Goal: Find specific page/section: Find specific page/section

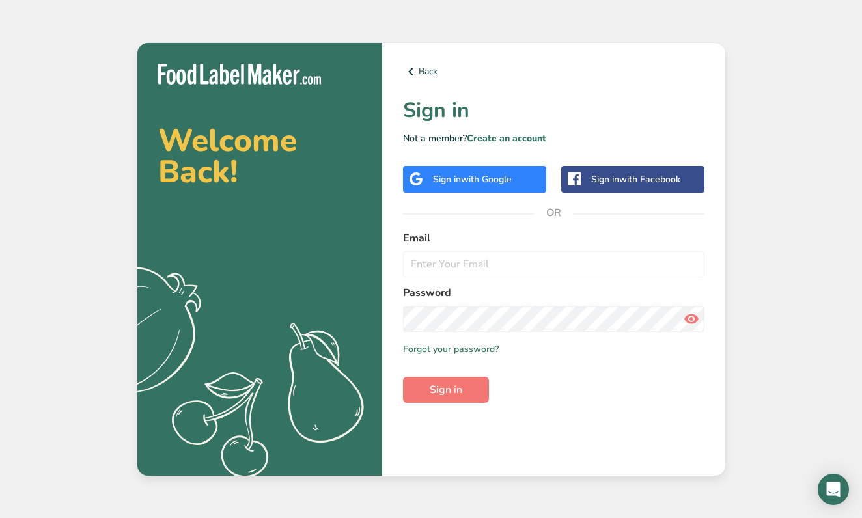
click at [505, 184] on span "with Google" at bounding box center [486, 179] width 51 height 12
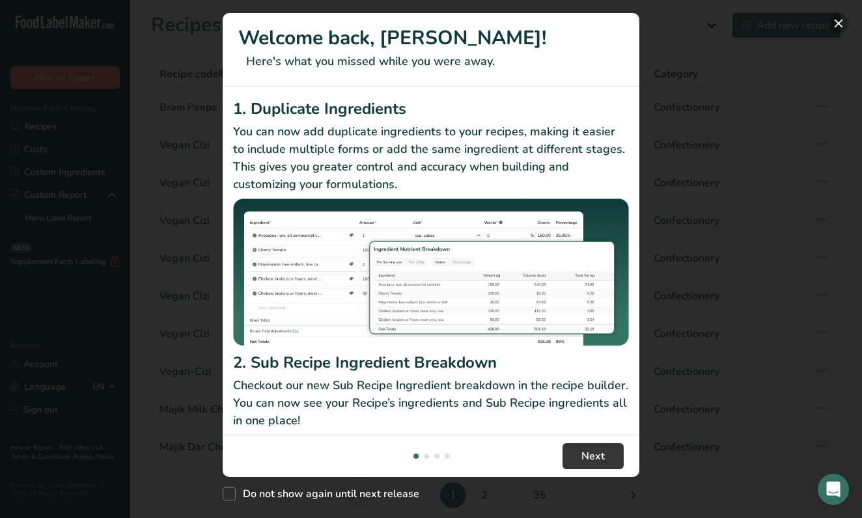
click at [839, 24] on button "New Features" at bounding box center [838, 23] width 21 height 21
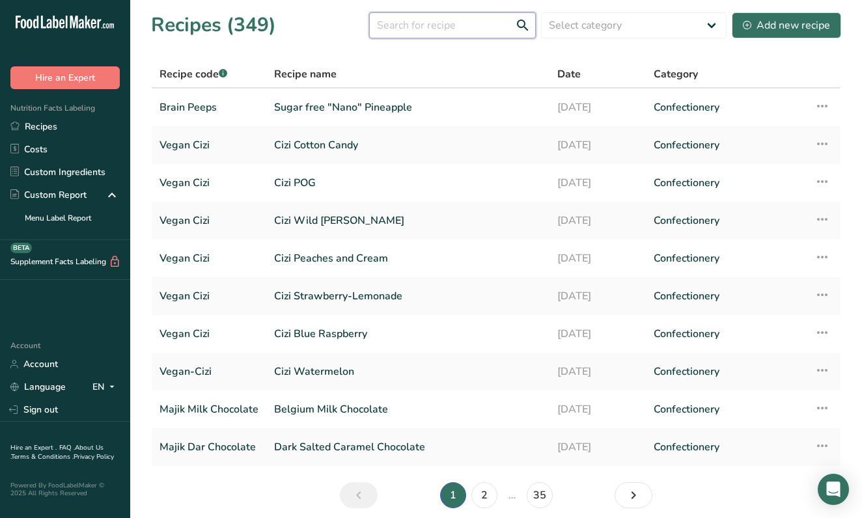
click at [469, 34] on input "text" at bounding box center [452, 25] width 167 height 26
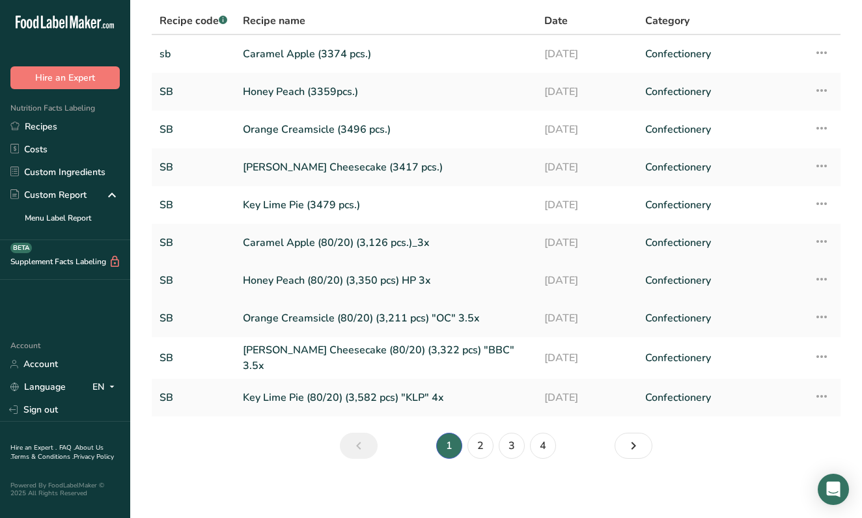
scroll to position [53, 0]
type input "sb"
click at [485, 441] on link "2" at bounding box center [481, 447] width 26 height 26
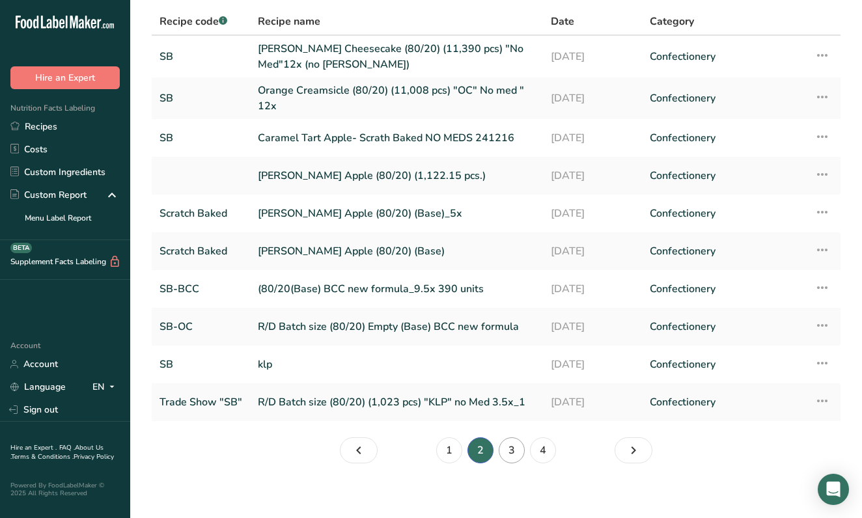
click at [508, 453] on link "3" at bounding box center [512, 451] width 26 height 26
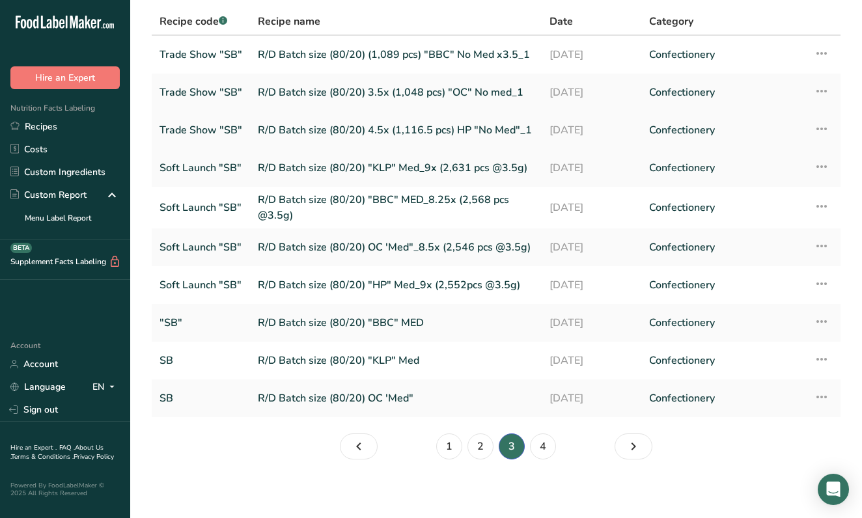
click at [515, 132] on link "R/D Batch size (80/20) 4.5x (1,116.5 pcs) HP "No Med"_1" at bounding box center [396, 130] width 276 height 27
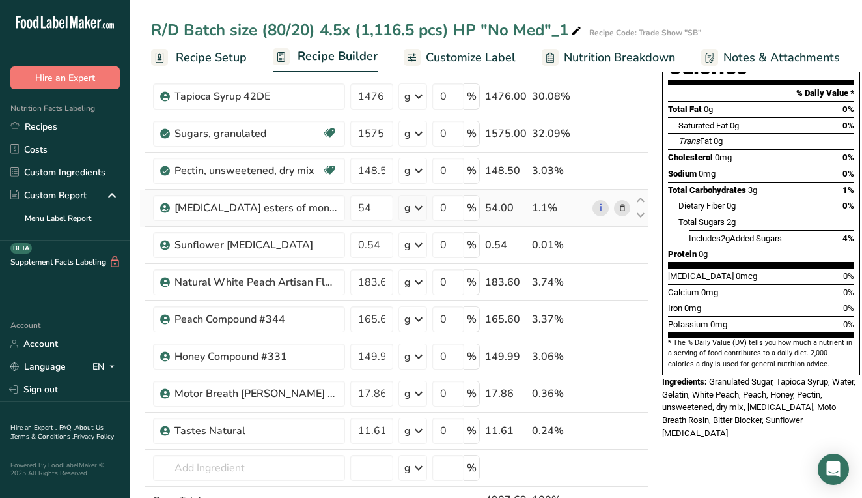
scroll to position [165, 0]
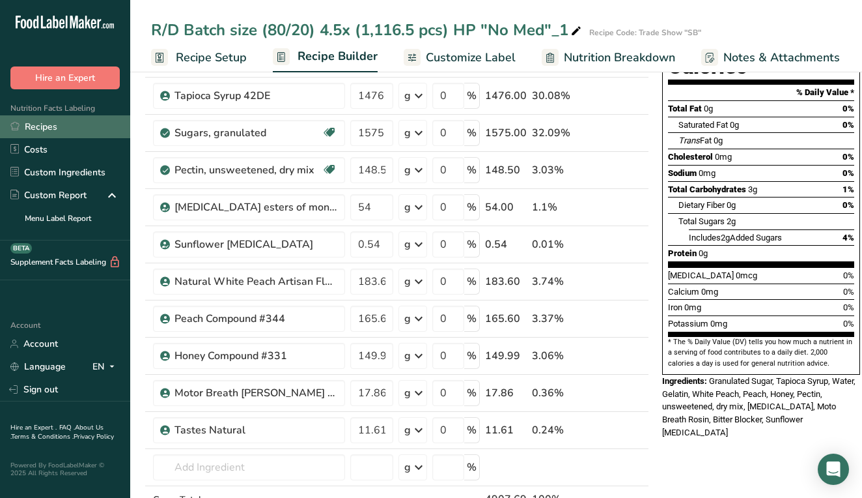
click at [58, 129] on link "Recipes" at bounding box center [65, 126] width 130 height 23
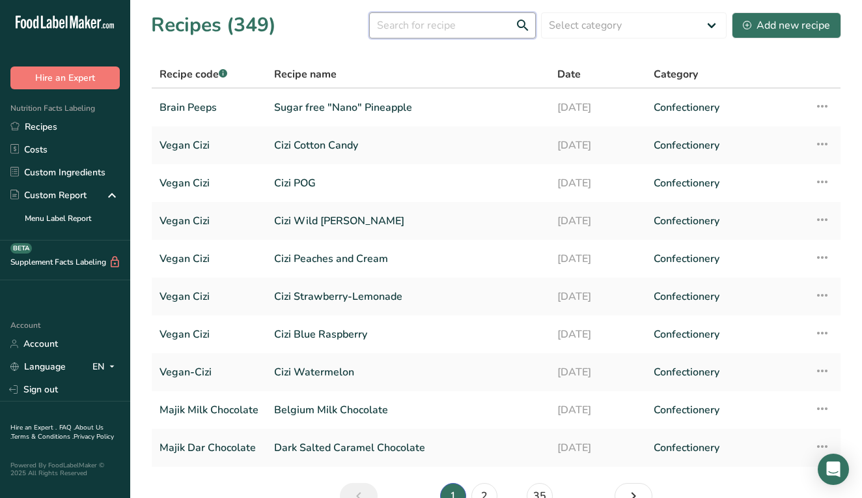
click at [442, 28] on input "text" at bounding box center [452, 25] width 167 height 26
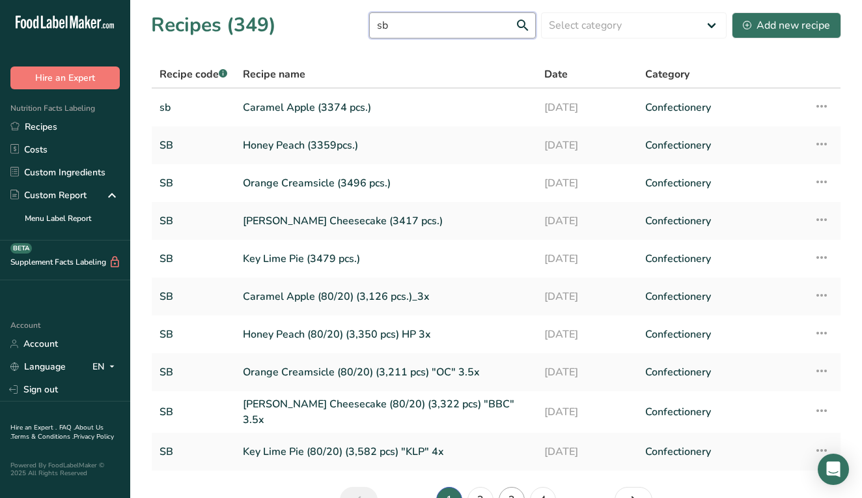
type input "sb"
click at [514, 492] on link "3" at bounding box center [512, 499] width 26 height 26
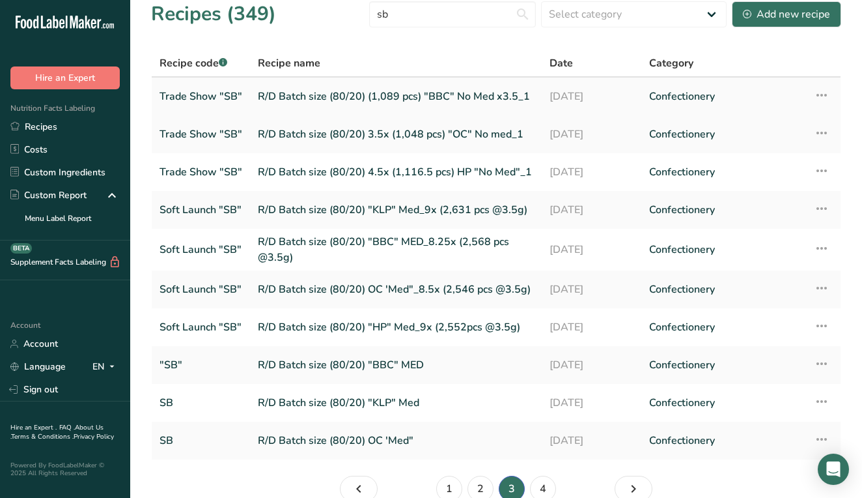
click at [419, 96] on link "R/D Batch size (80/20) (1,089 pcs) "BBC" No Med x3.5_1" at bounding box center [396, 96] width 276 height 27
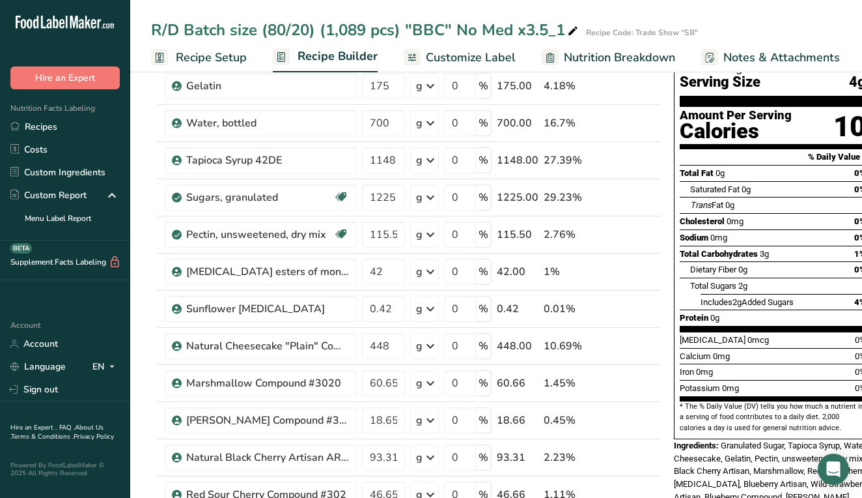
scroll to position [113, 0]
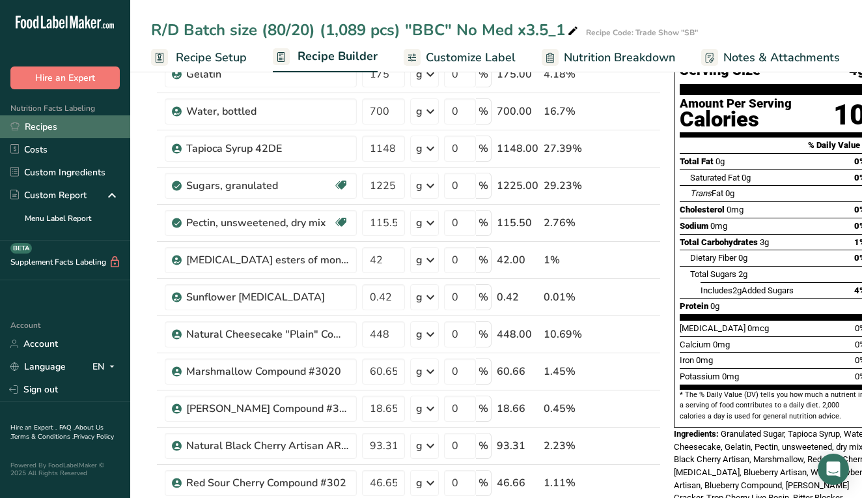
click at [84, 130] on link "Recipes" at bounding box center [65, 126] width 130 height 23
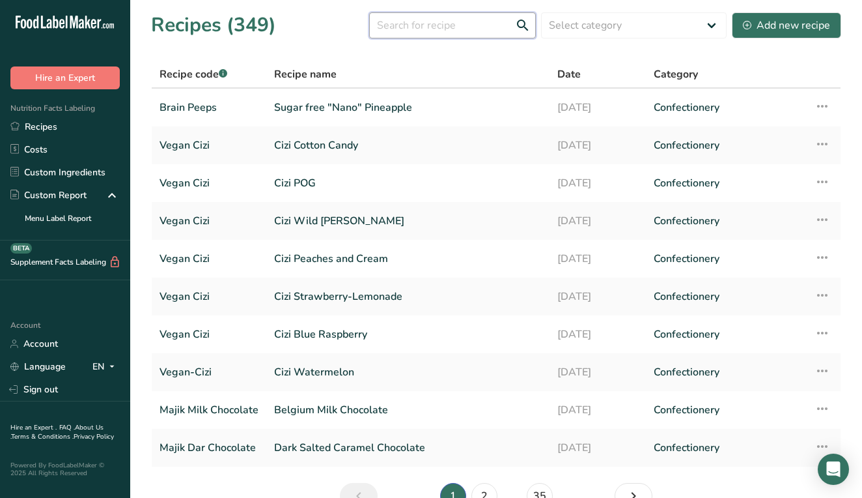
click at [447, 32] on input "text" at bounding box center [452, 25] width 167 height 26
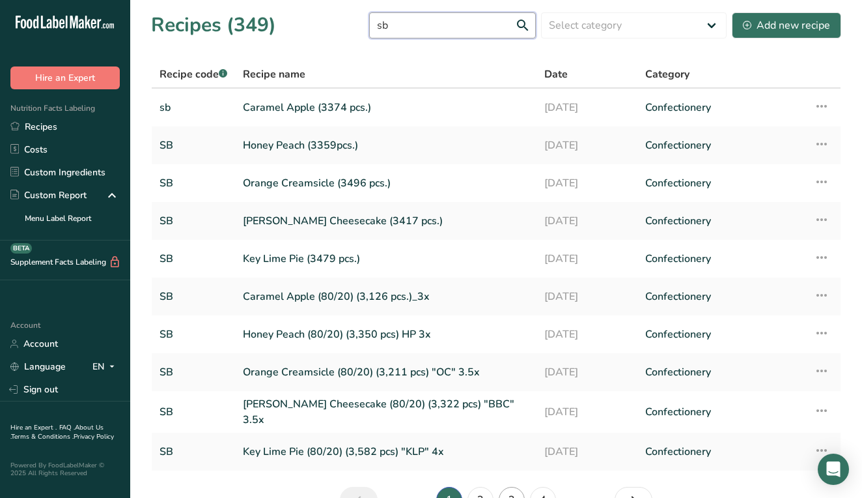
type input "sb"
click at [516, 493] on link "3" at bounding box center [512, 499] width 26 height 26
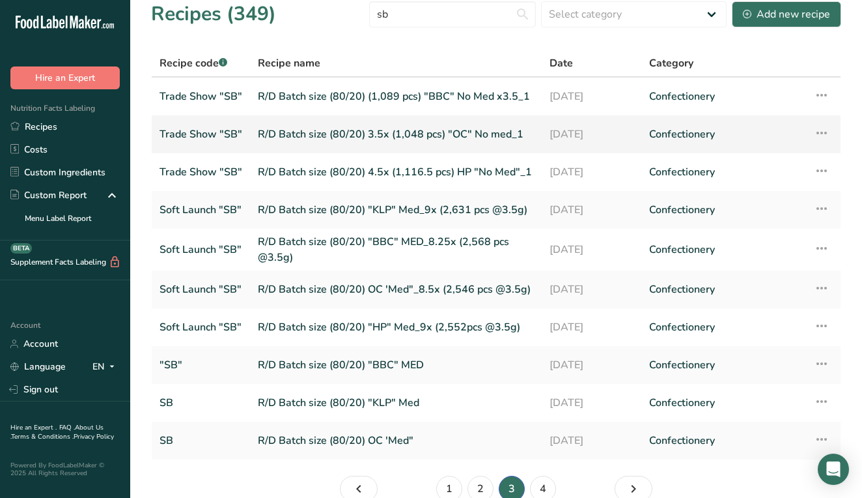
click at [490, 135] on link "R/D Batch size (80/20) 3.5x (1,048 pcs) "OC" No med_1" at bounding box center [396, 133] width 276 height 27
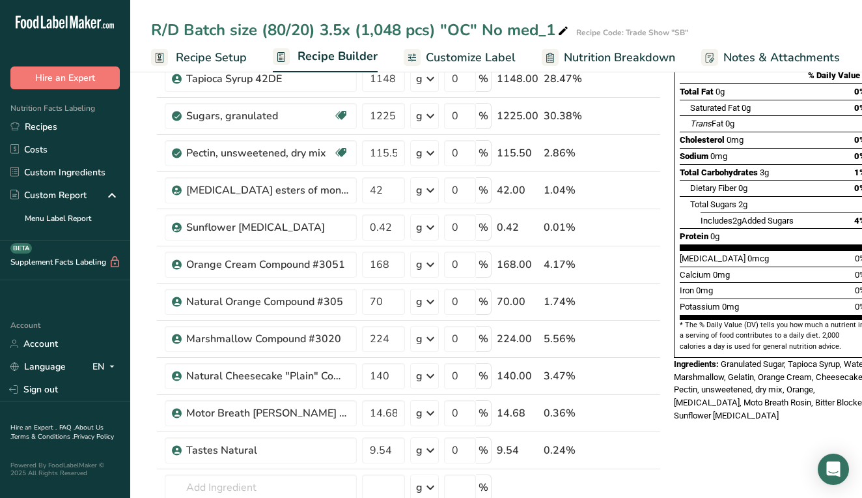
scroll to position [184, 0]
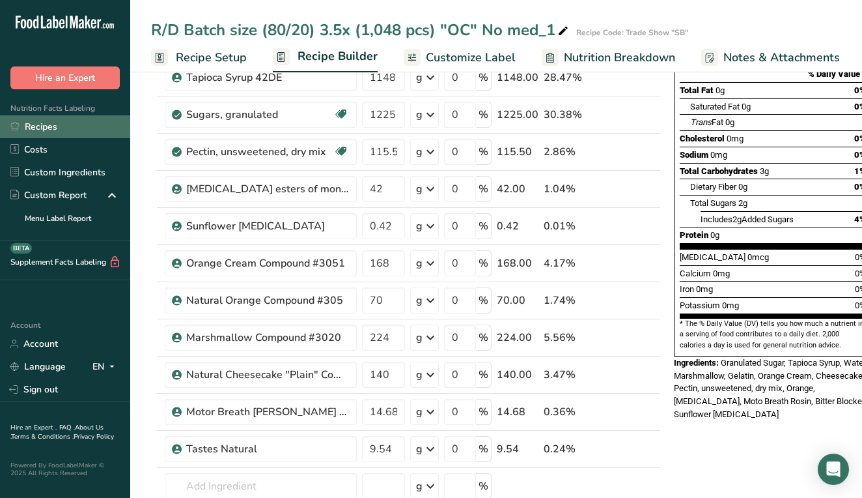
click at [81, 121] on link "Recipes" at bounding box center [65, 126] width 130 height 23
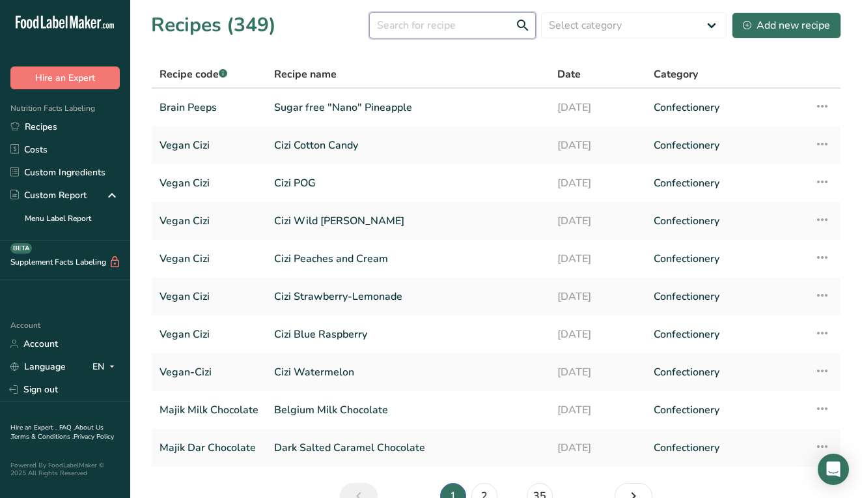
click at [443, 22] on input "text" at bounding box center [452, 25] width 167 height 26
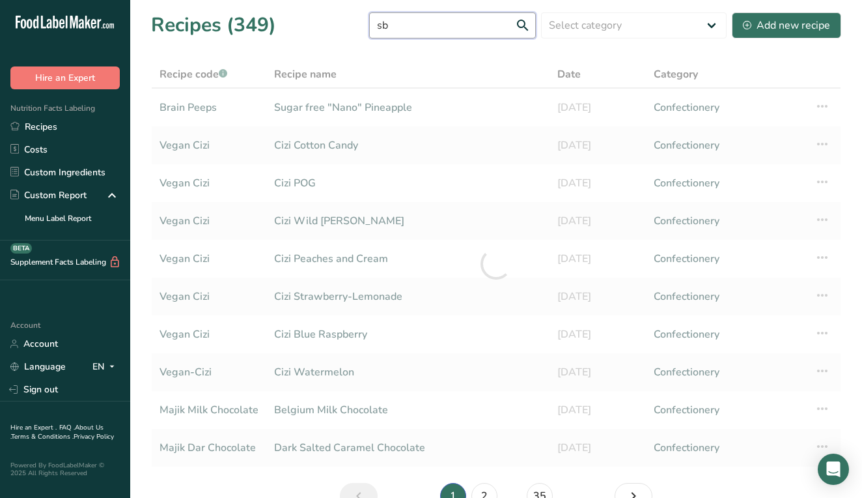
type input "sb"
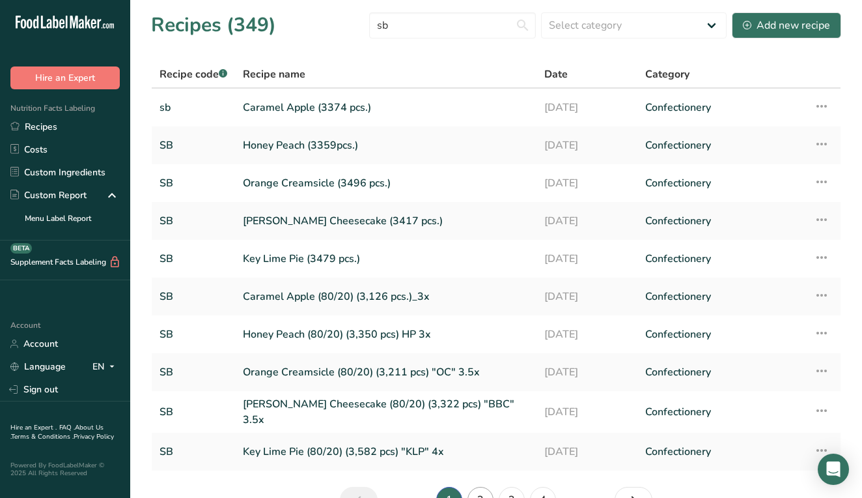
click at [488, 488] on link "2" at bounding box center [481, 499] width 26 height 26
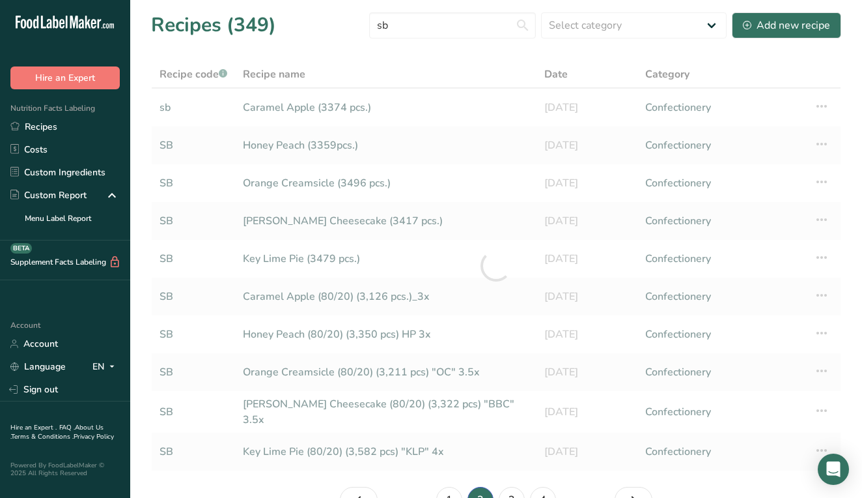
scroll to position [11, 0]
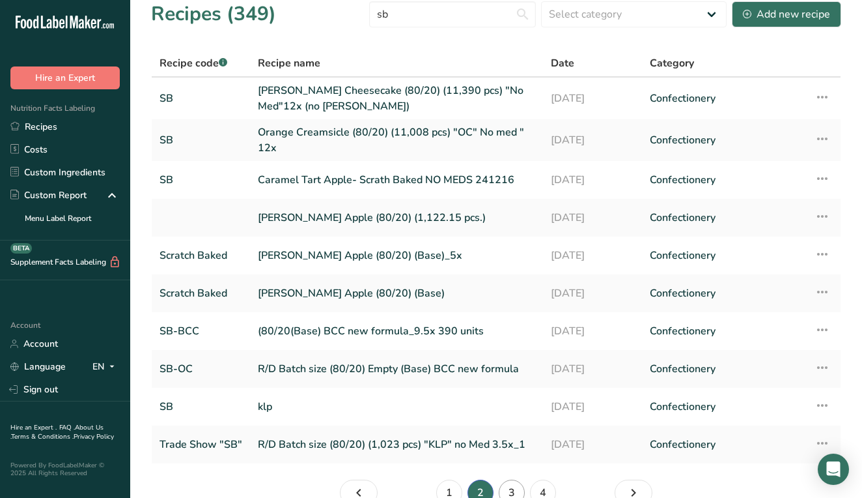
click at [513, 488] on link "3" at bounding box center [512, 492] width 26 height 26
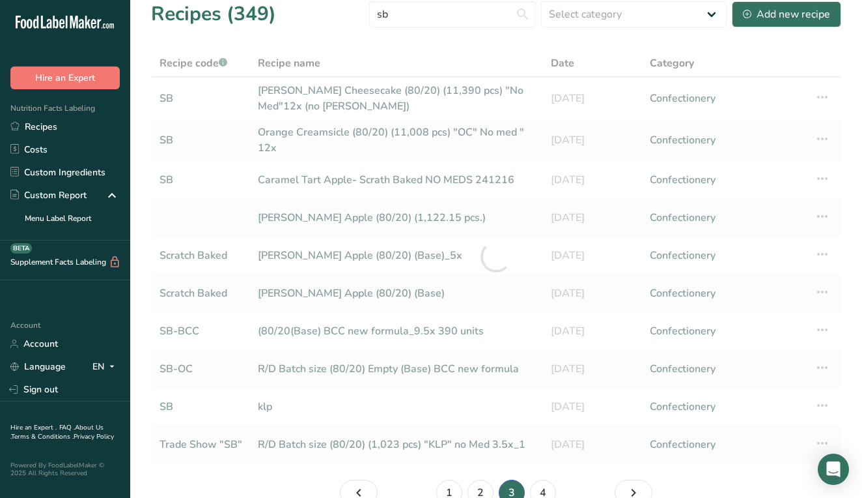
scroll to position [19, 0]
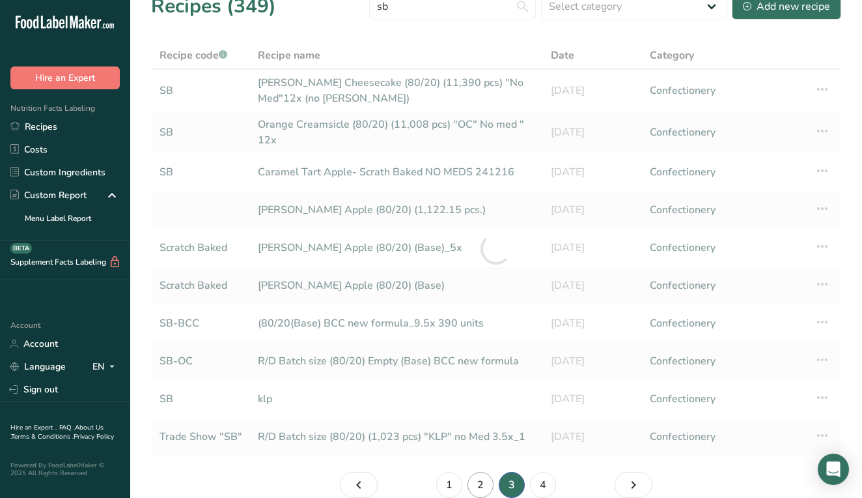
click at [484, 479] on link "2" at bounding box center [481, 485] width 26 height 26
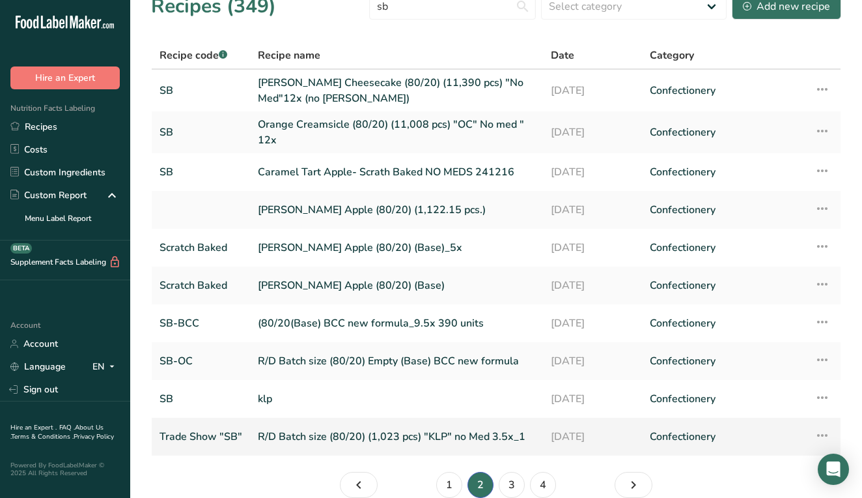
click at [467, 438] on link "R/D Batch size (80/20) (1,023 pcs) "KLP" no Med 3.5x_1" at bounding box center [396, 436] width 277 height 27
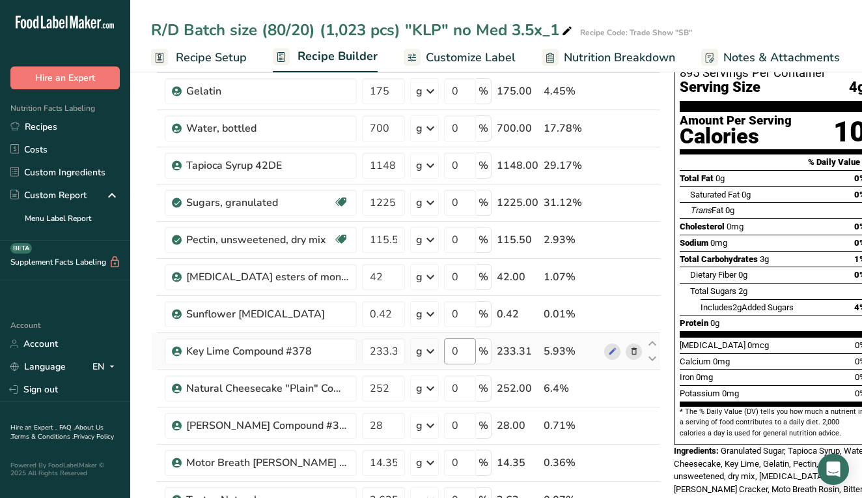
scroll to position [107, 0]
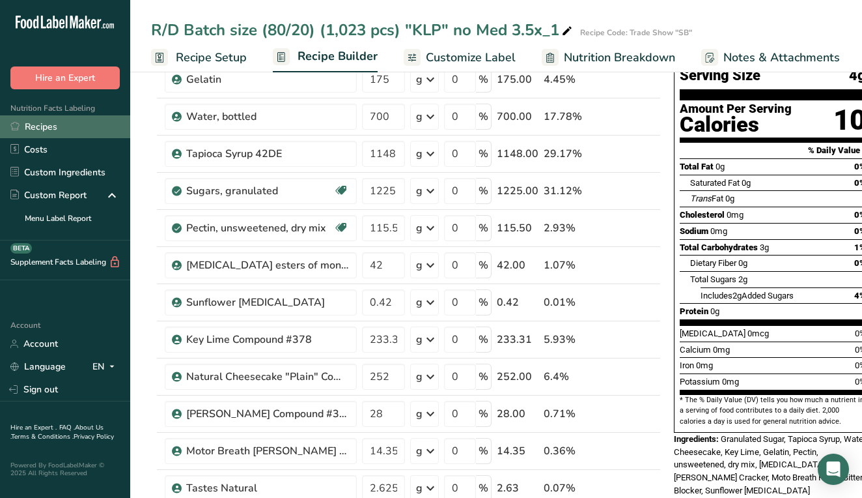
click at [89, 125] on link "Recipes" at bounding box center [65, 126] width 130 height 23
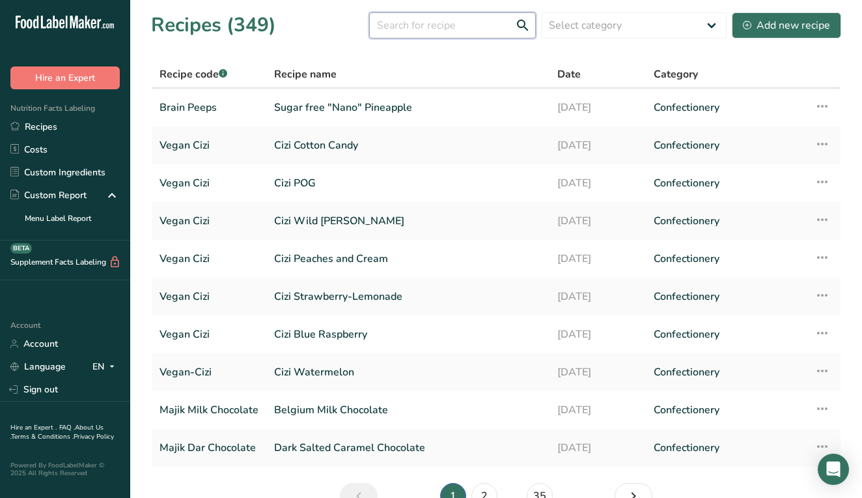
click at [418, 23] on input "text" at bounding box center [452, 25] width 167 height 26
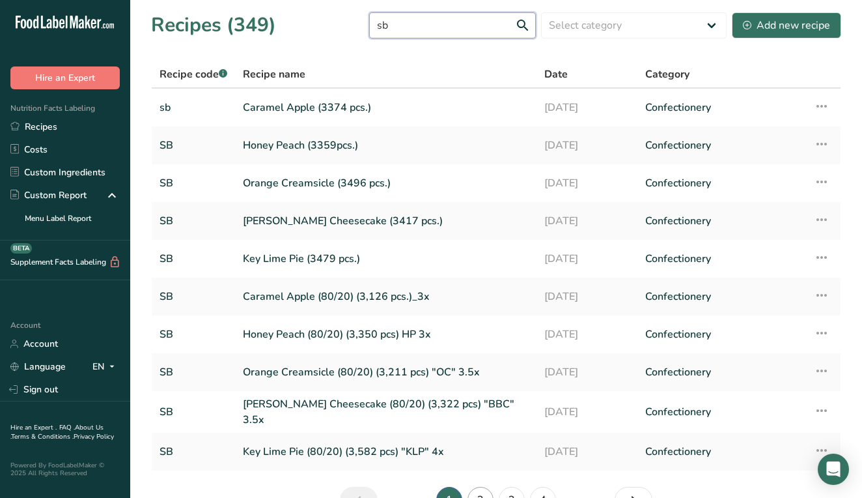
type input "sb"
click at [487, 487] on link "2" at bounding box center [481, 499] width 26 height 26
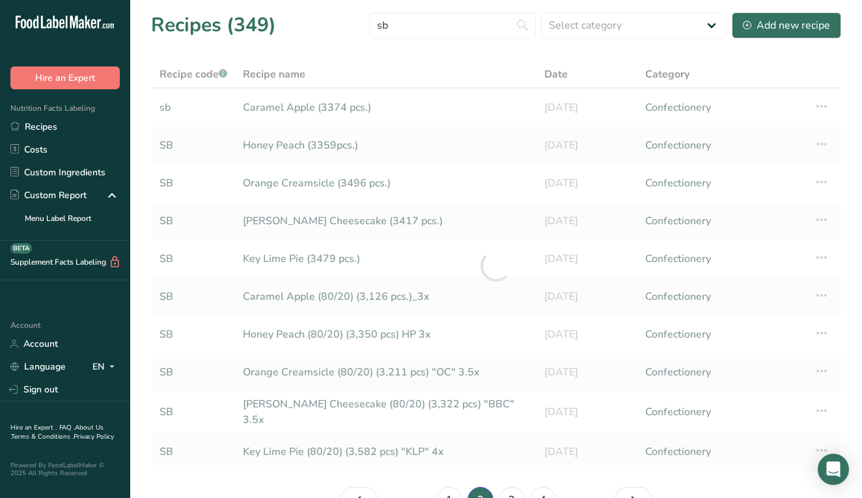
scroll to position [11, 0]
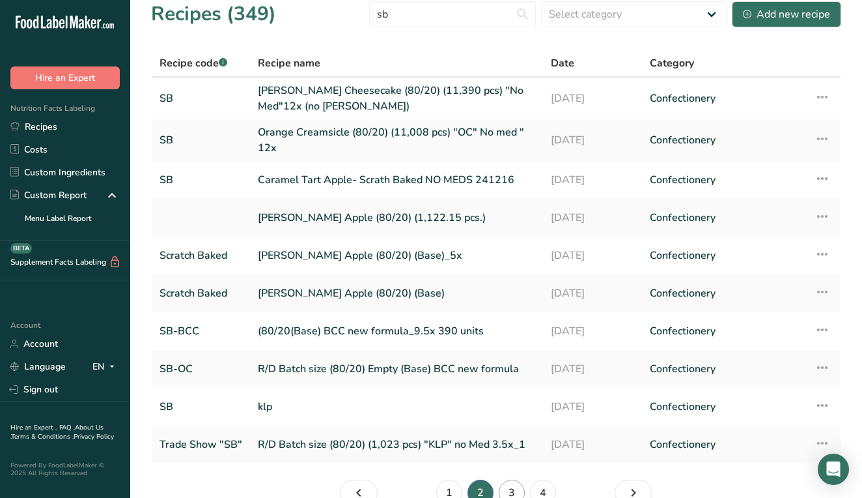
click at [515, 488] on link "3" at bounding box center [512, 492] width 26 height 26
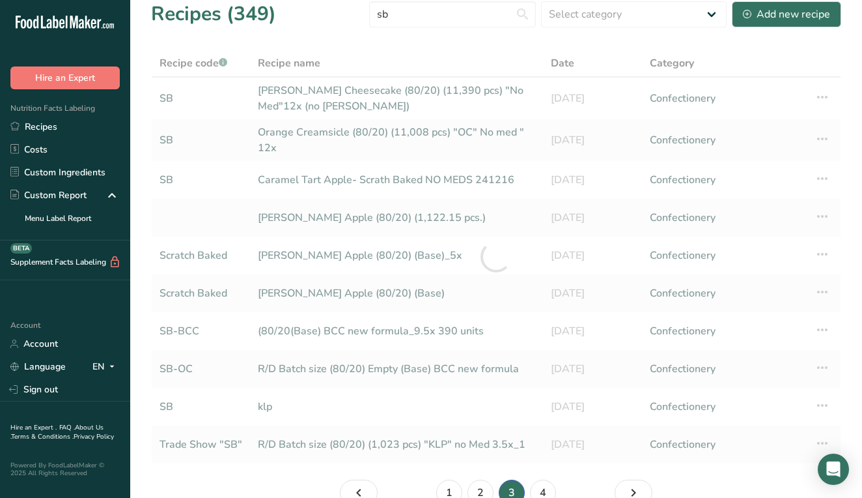
scroll to position [19, 0]
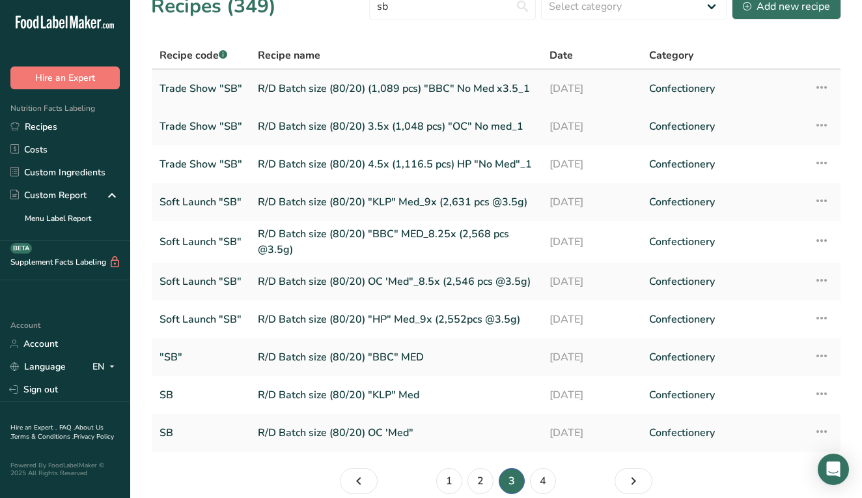
click at [487, 89] on link "R/D Batch size (80/20) (1,089 pcs) "BBC" No Med x3.5_1" at bounding box center [396, 88] width 276 height 27
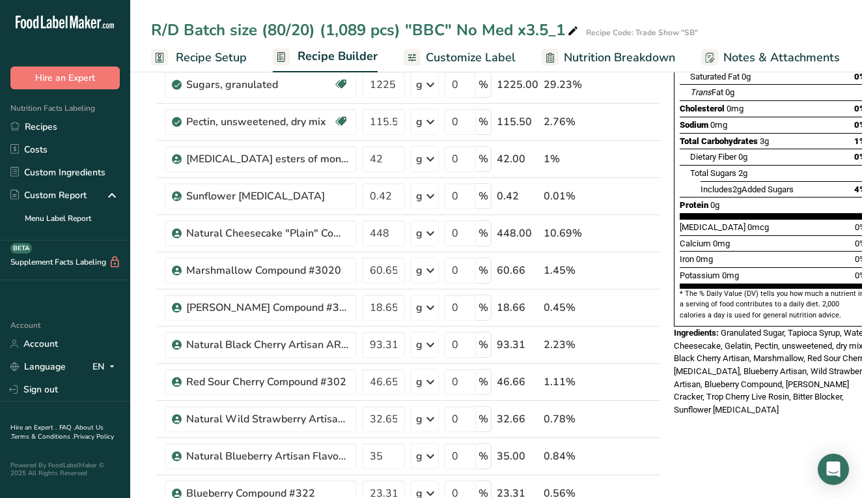
scroll to position [217, 0]
